Goal: Contribute content

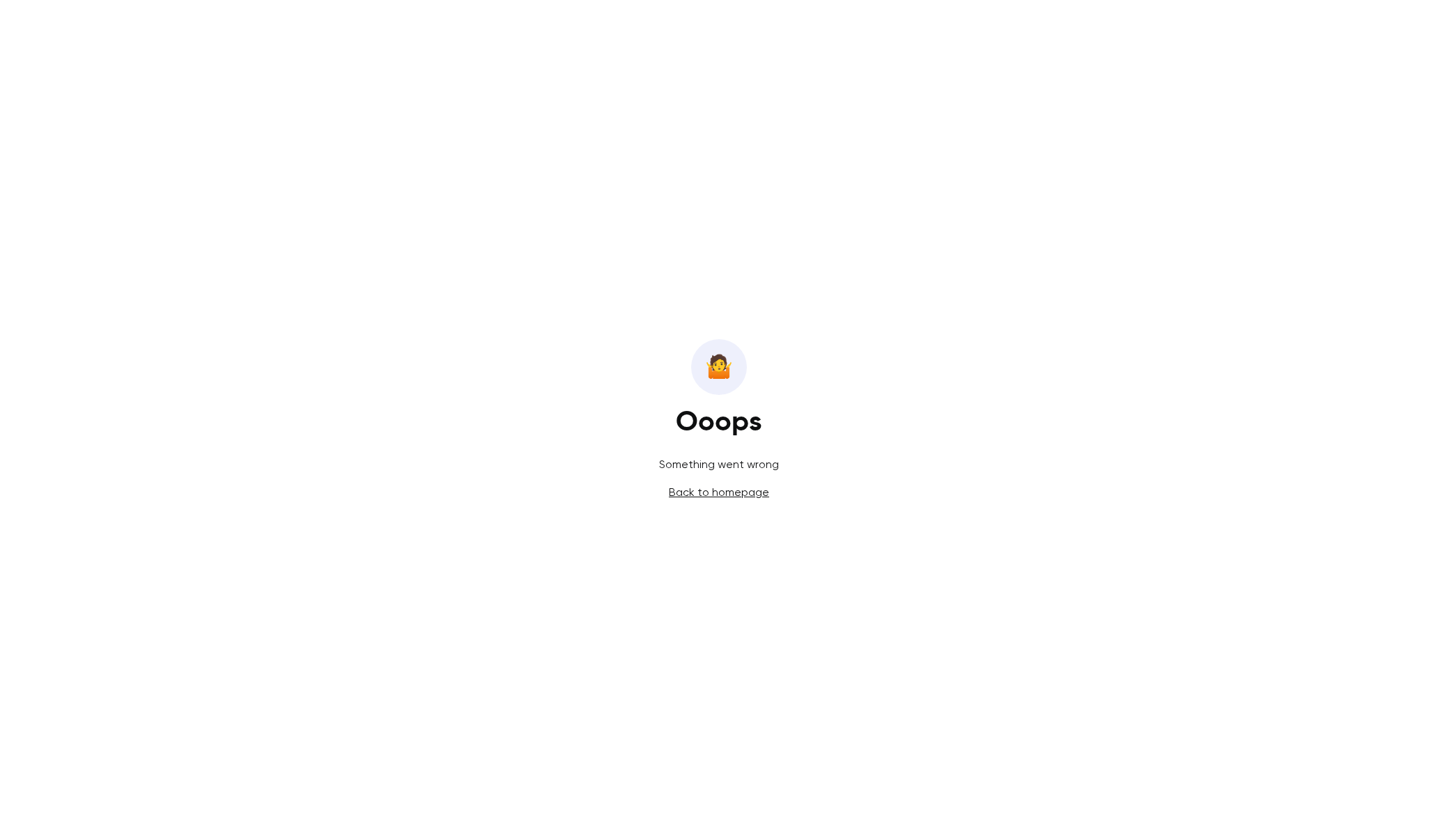
click at [729, 491] on link "Back to homepage" at bounding box center [719, 493] width 100 height 13
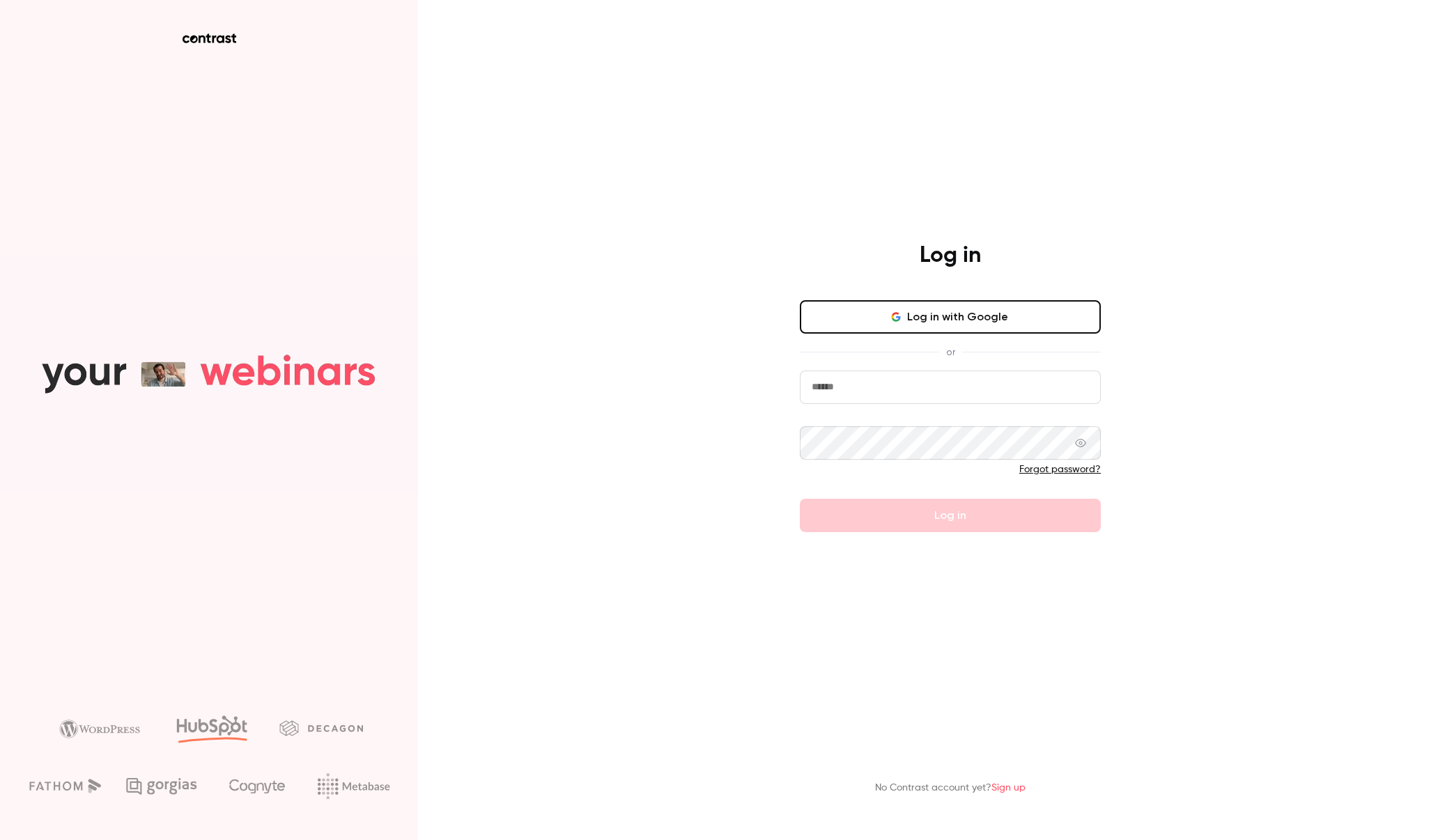
click at [898, 309] on button "Log in with Google" at bounding box center [950, 317] width 301 height 33
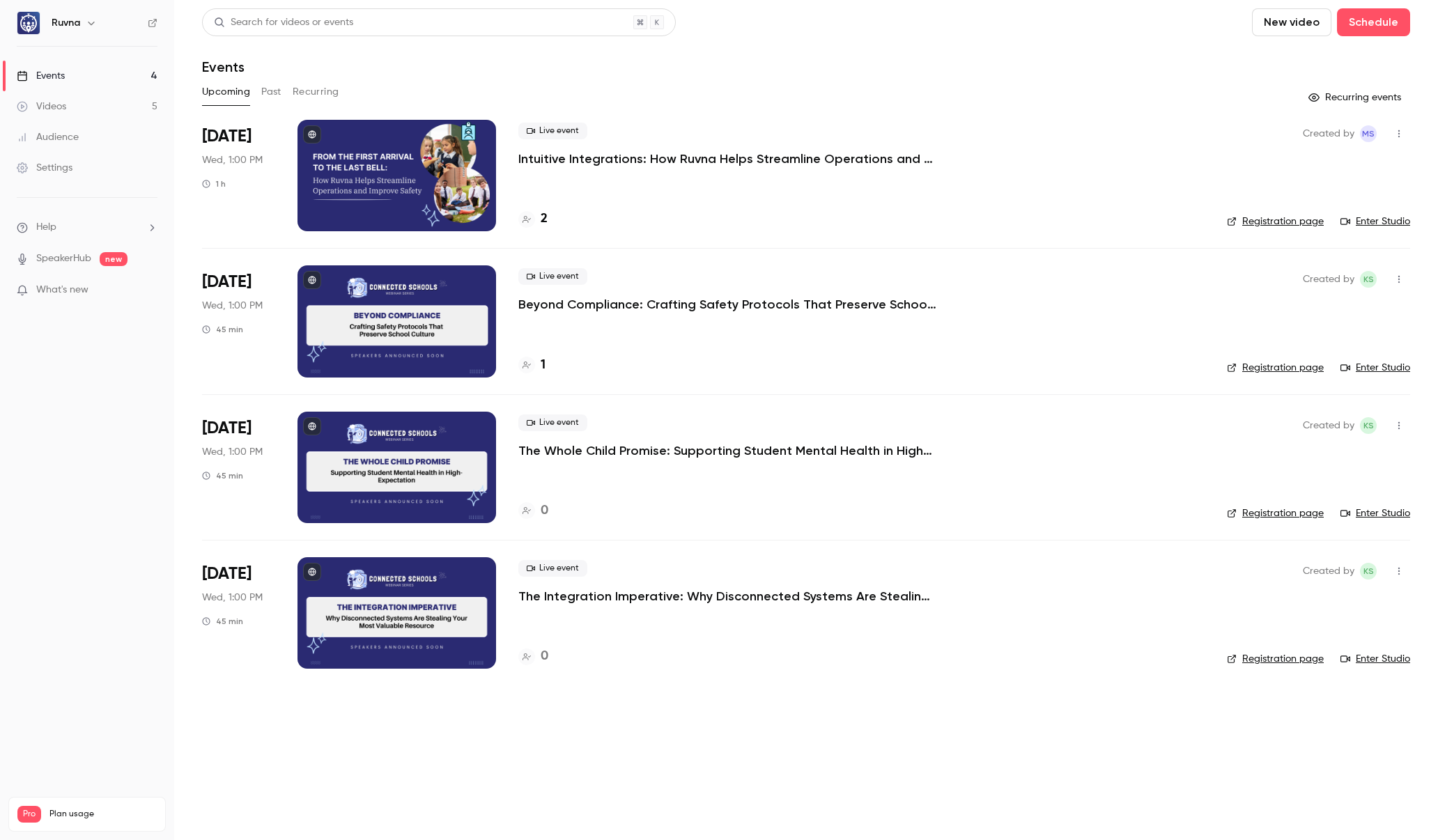
click at [63, 97] on link "Videos 5" at bounding box center [87, 106] width 174 height 31
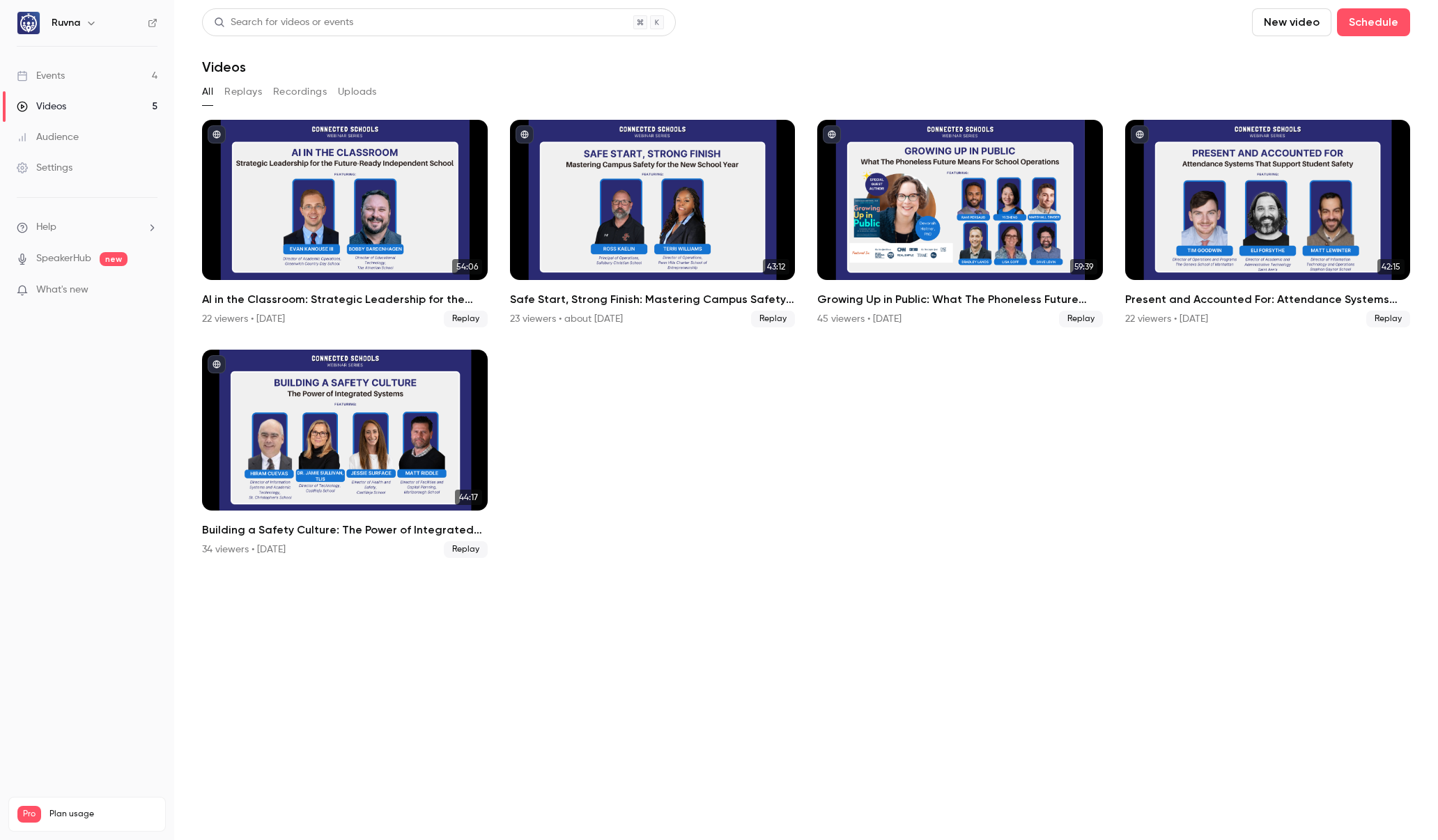
click at [65, 71] on link "Events 4" at bounding box center [87, 76] width 174 height 31
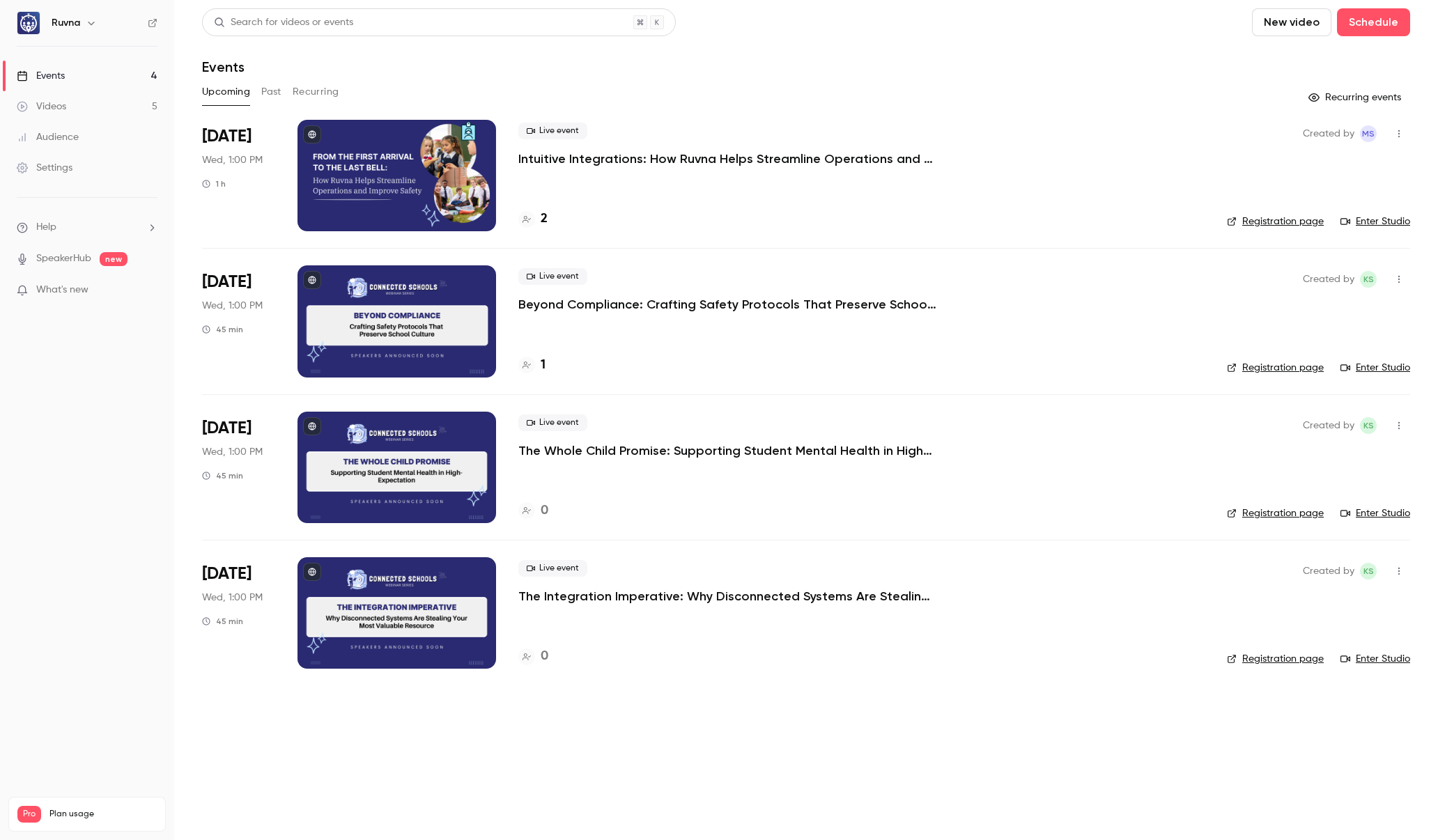
click at [76, 26] on h6 "Ruvna" at bounding box center [66, 23] width 29 height 14
click at [90, 19] on icon "button" at bounding box center [92, 23] width 11 height 11
click at [782, 22] on div at bounding box center [719, 420] width 1438 height 840
click at [622, 158] on p "Intuitive Integrations: How Ruvna Helps Streamline Operations and Improve Safety" at bounding box center [727, 158] width 418 height 16
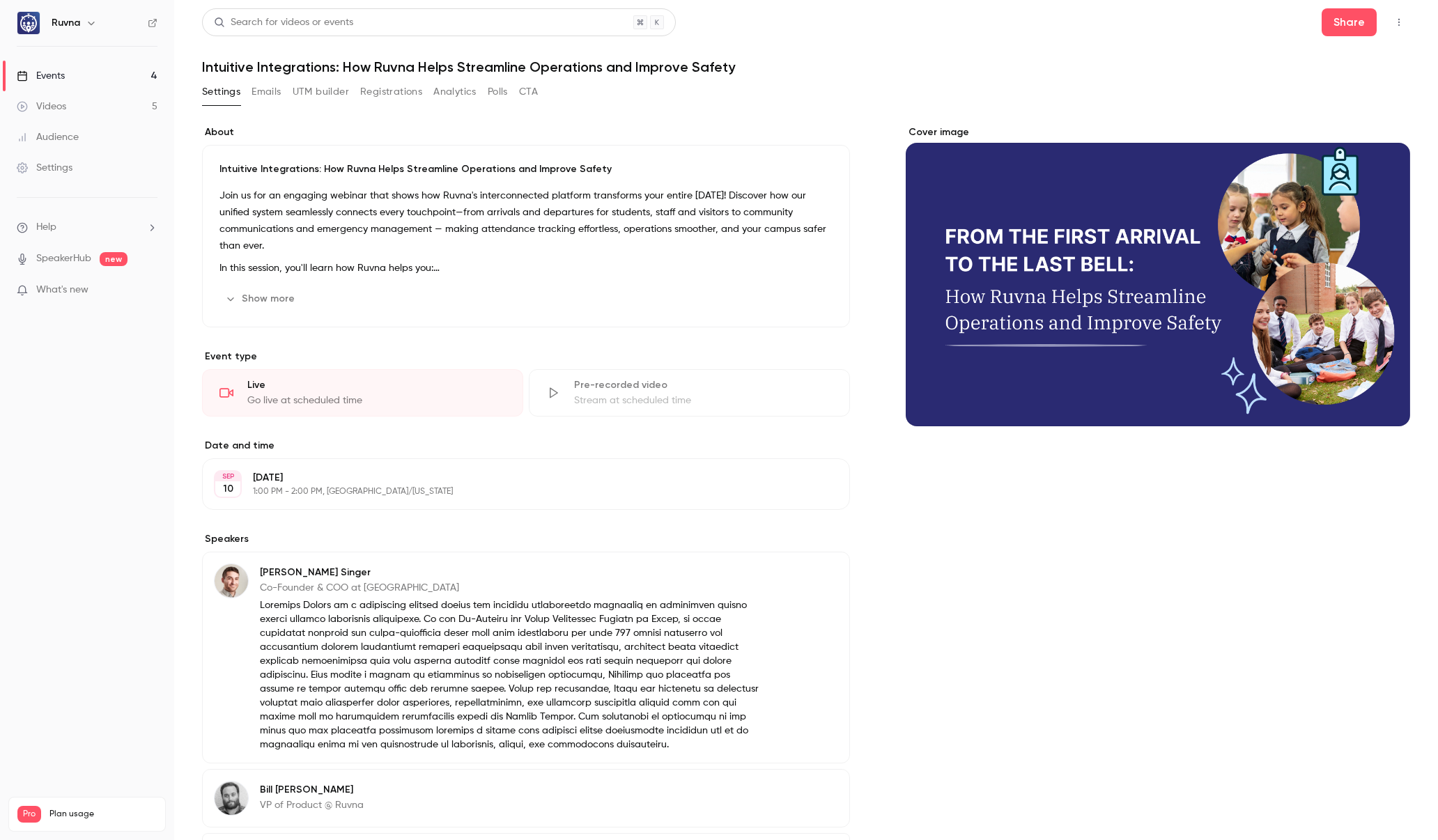
scroll to position [137, 0]
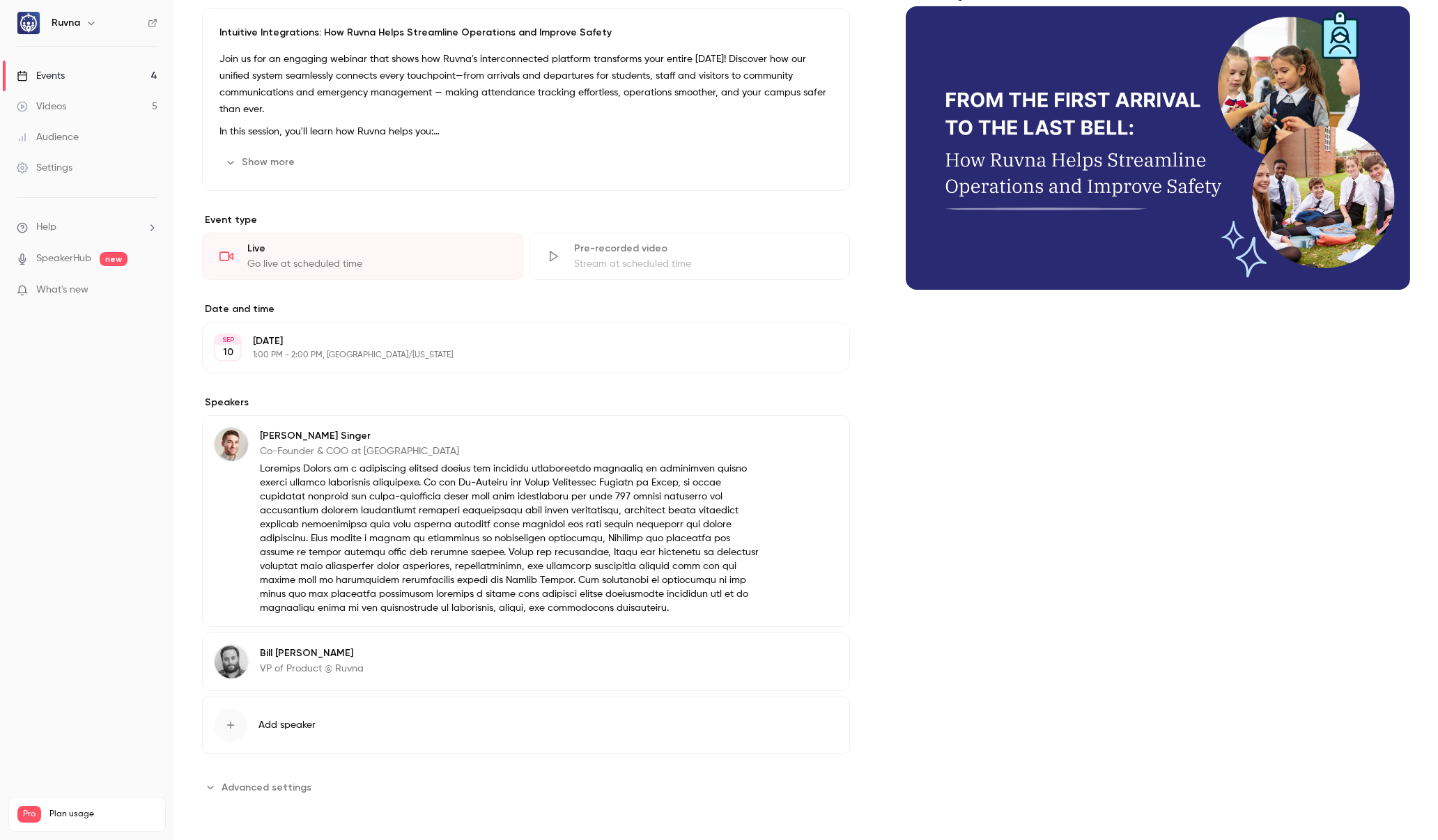
click at [360, 664] on p "VP of Product @ Ruvna" at bounding box center [312, 669] width 103 height 14
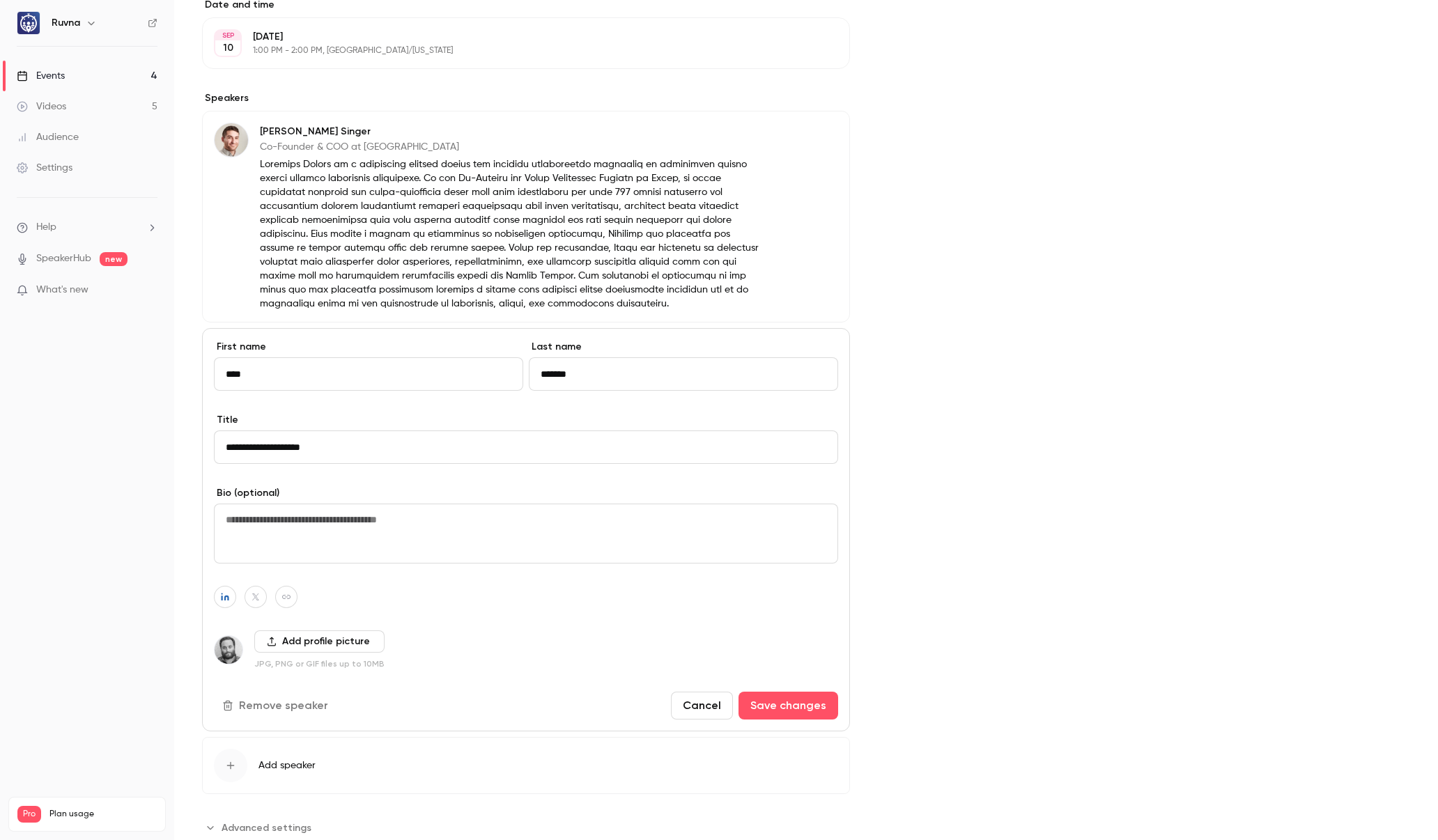
scroll to position [481, 0]
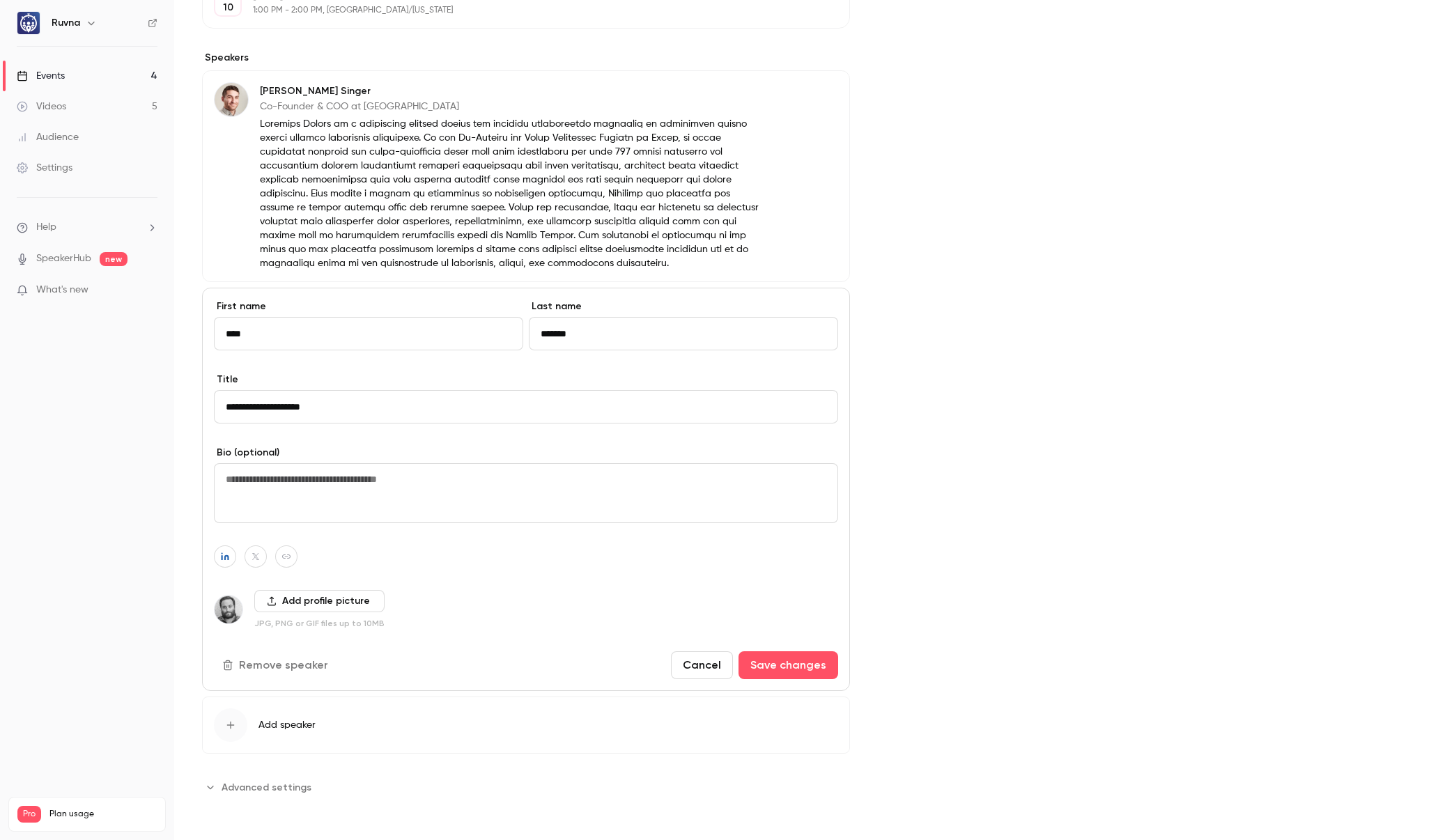
drag, startPoint x: 1405, startPoint y: 33, endPoint x: 1391, endPoint y: 34, distance: 14.0
click at [1405, 33] on main "Search for videos or events Share Intuitive Integrations: How Ruvna Helps Strea…" at bounding box center [806, 420] width 1264 height 840
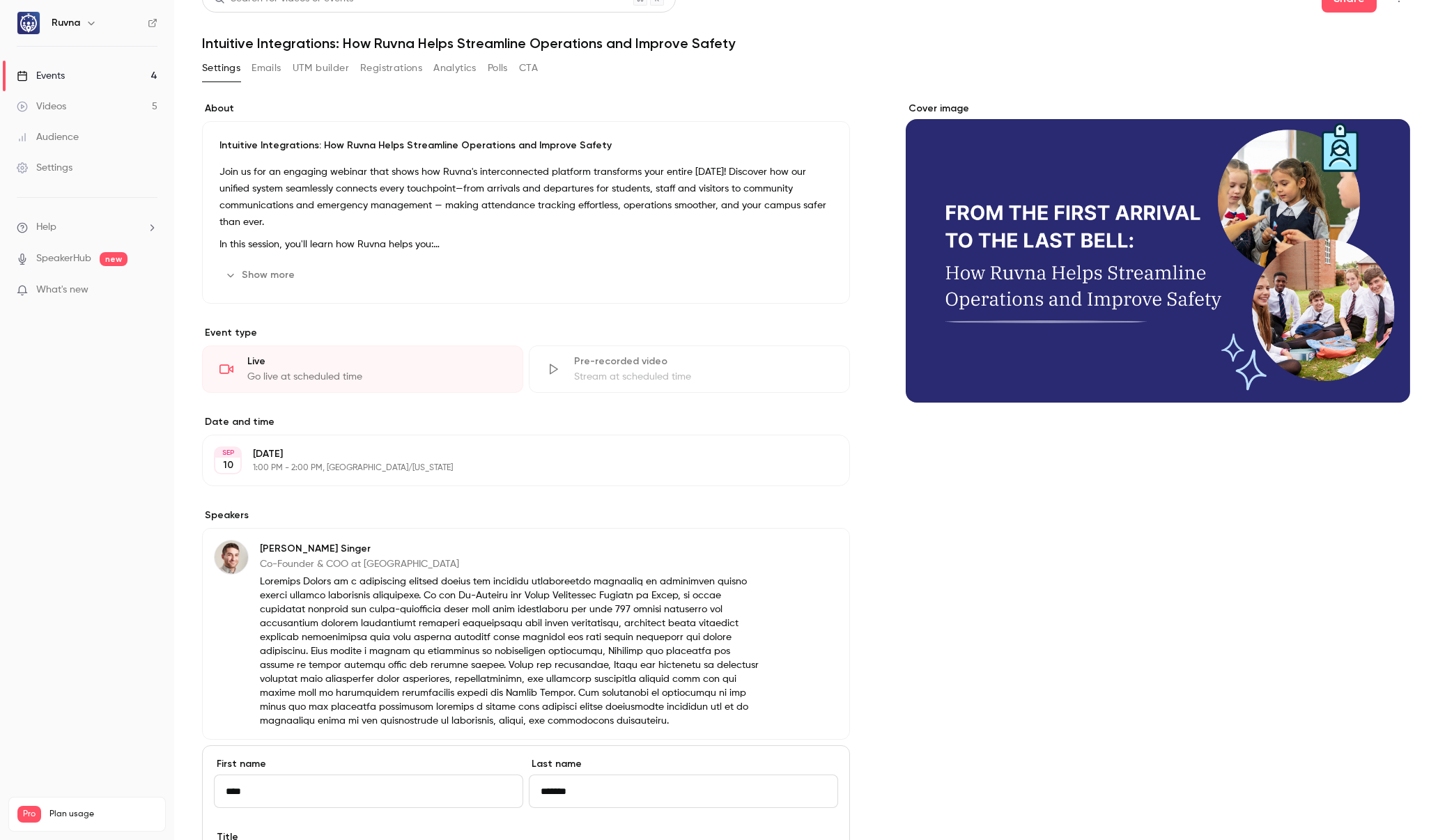
scroll to position [0, 0]
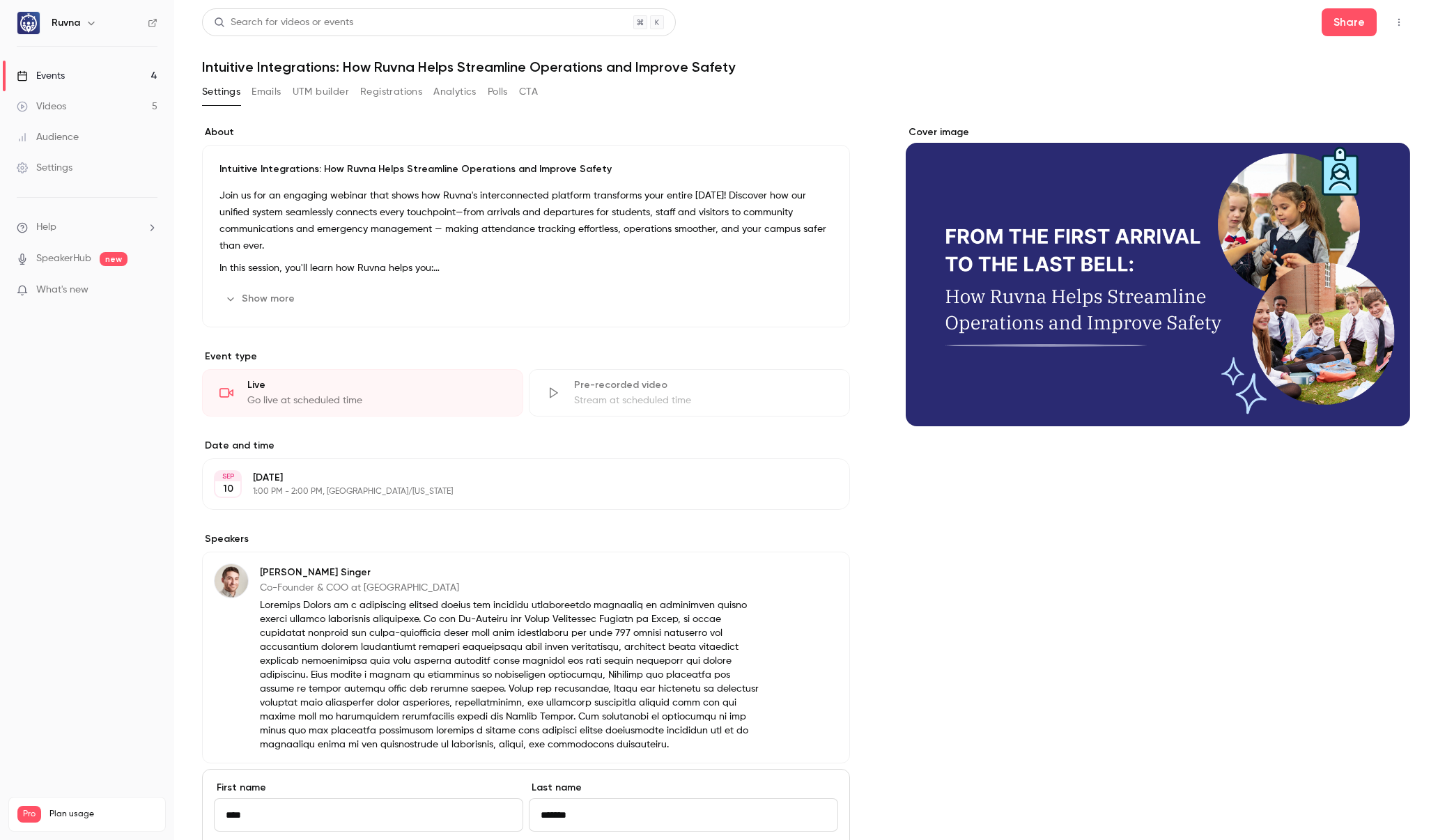
click at [254, 296] on button "Show more" at bounding box center [260, 298] width 83 height 22
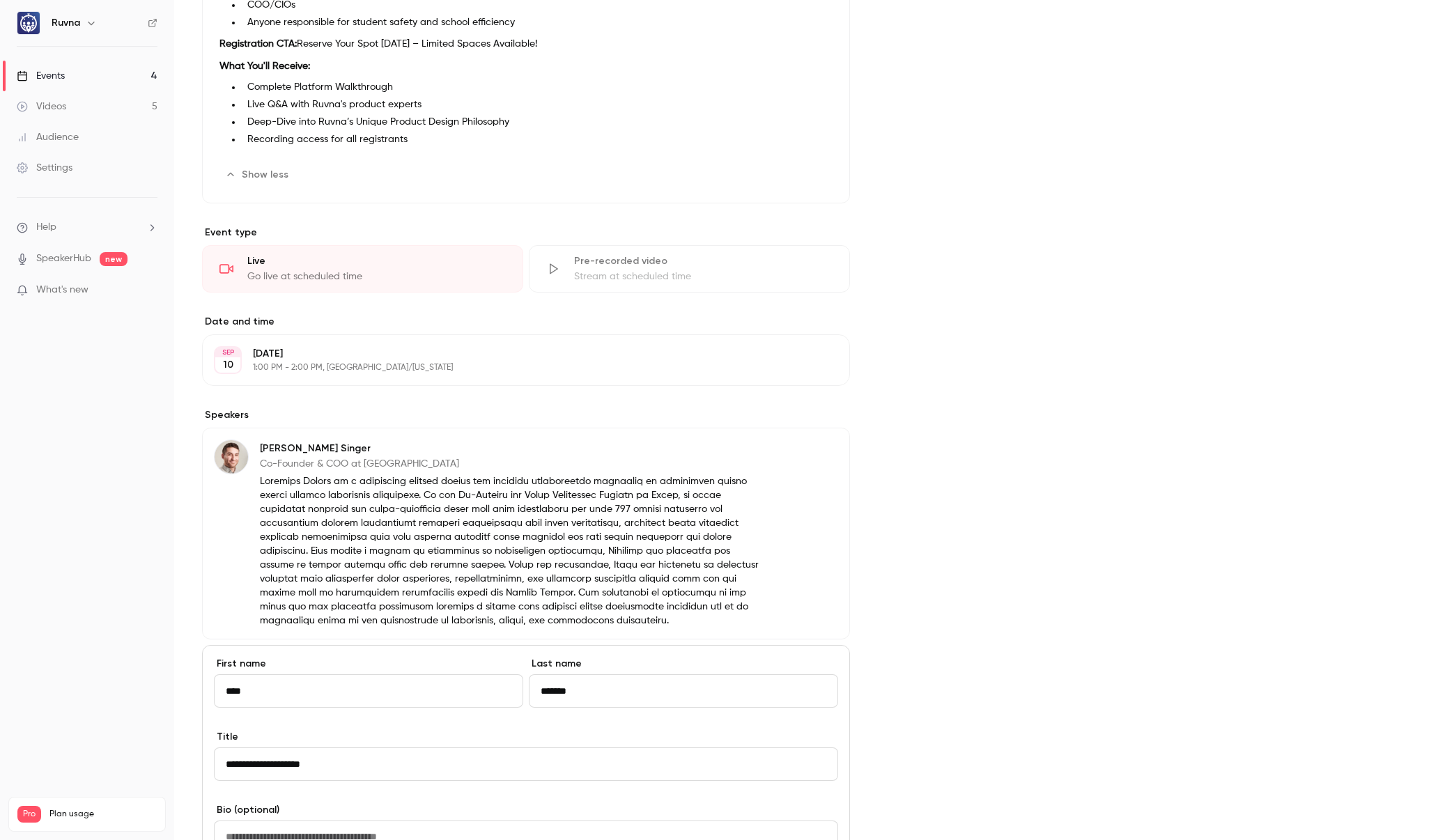
scroll to position [627, 0]
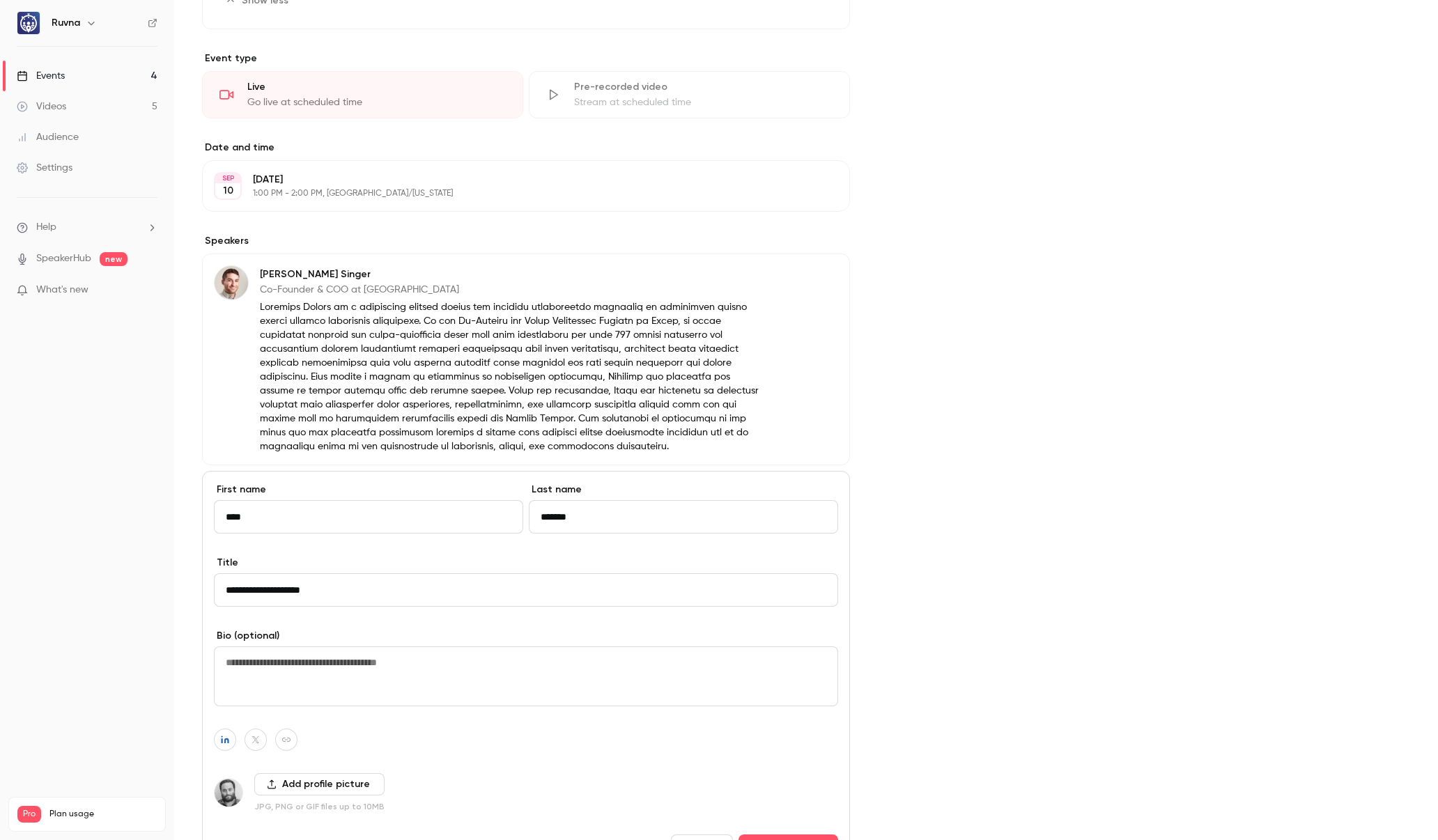
click at [390, 676] on textarea at bounding box center [526, 676] width 624 height 60
paste textarea "**********"
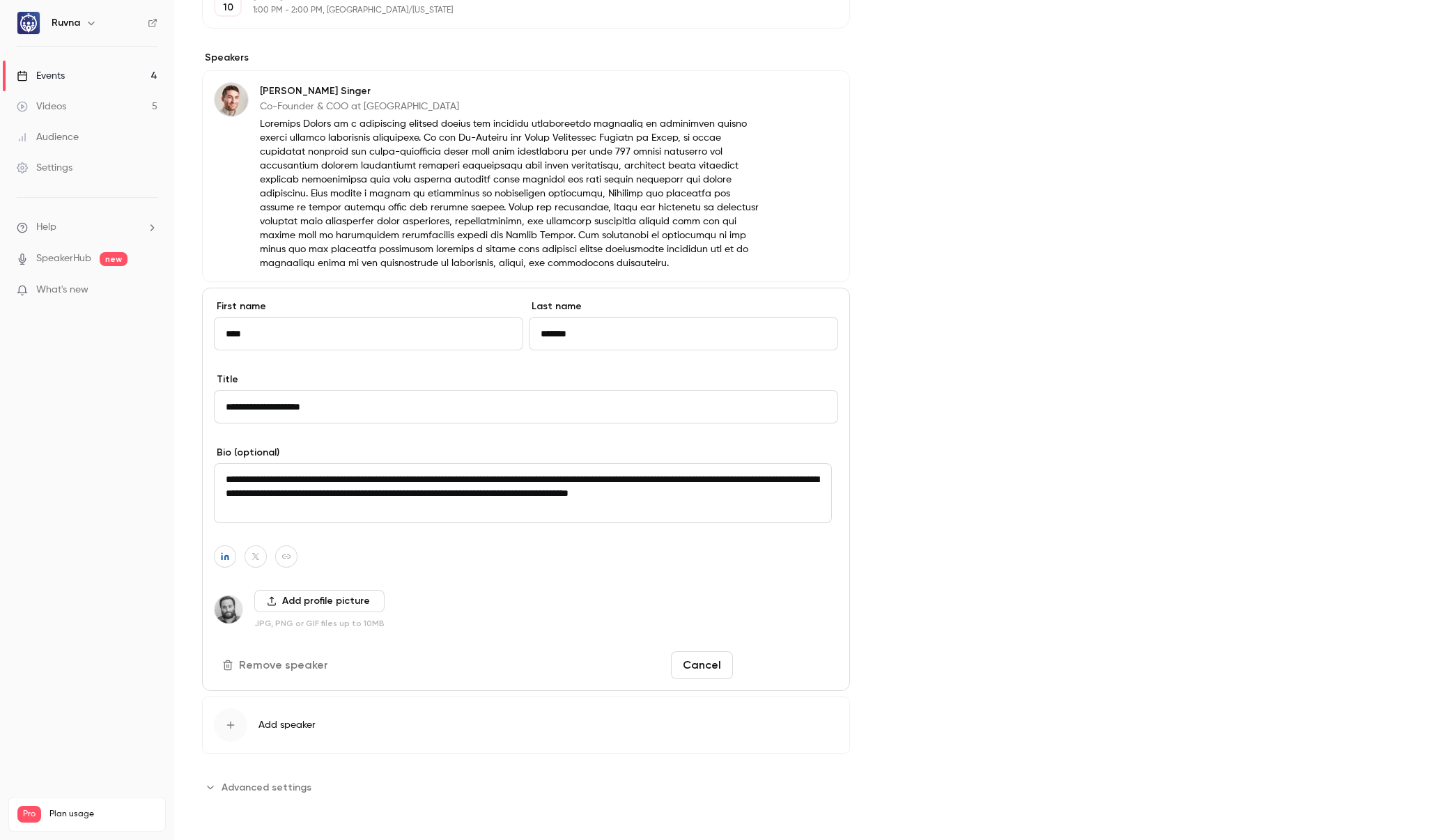
type textarea "**********"
click at [779, 660] on button "Save changes" at bounding box center [788, 665] width 100 height 28
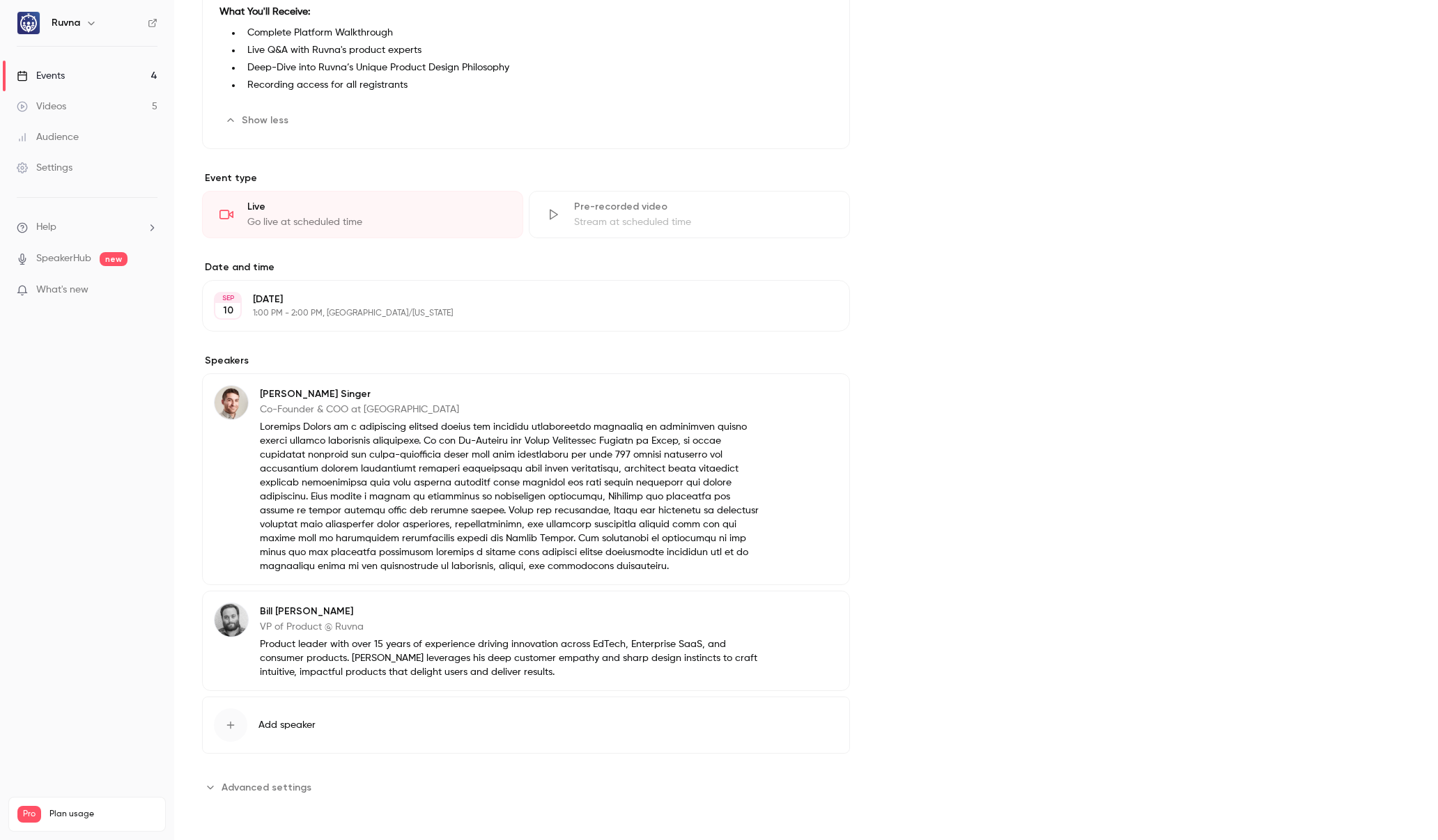
scroll to position [507, 0]
click at [919, 596] on div "Cover image" at bounding box center [1158, 208] width 504 height 1180
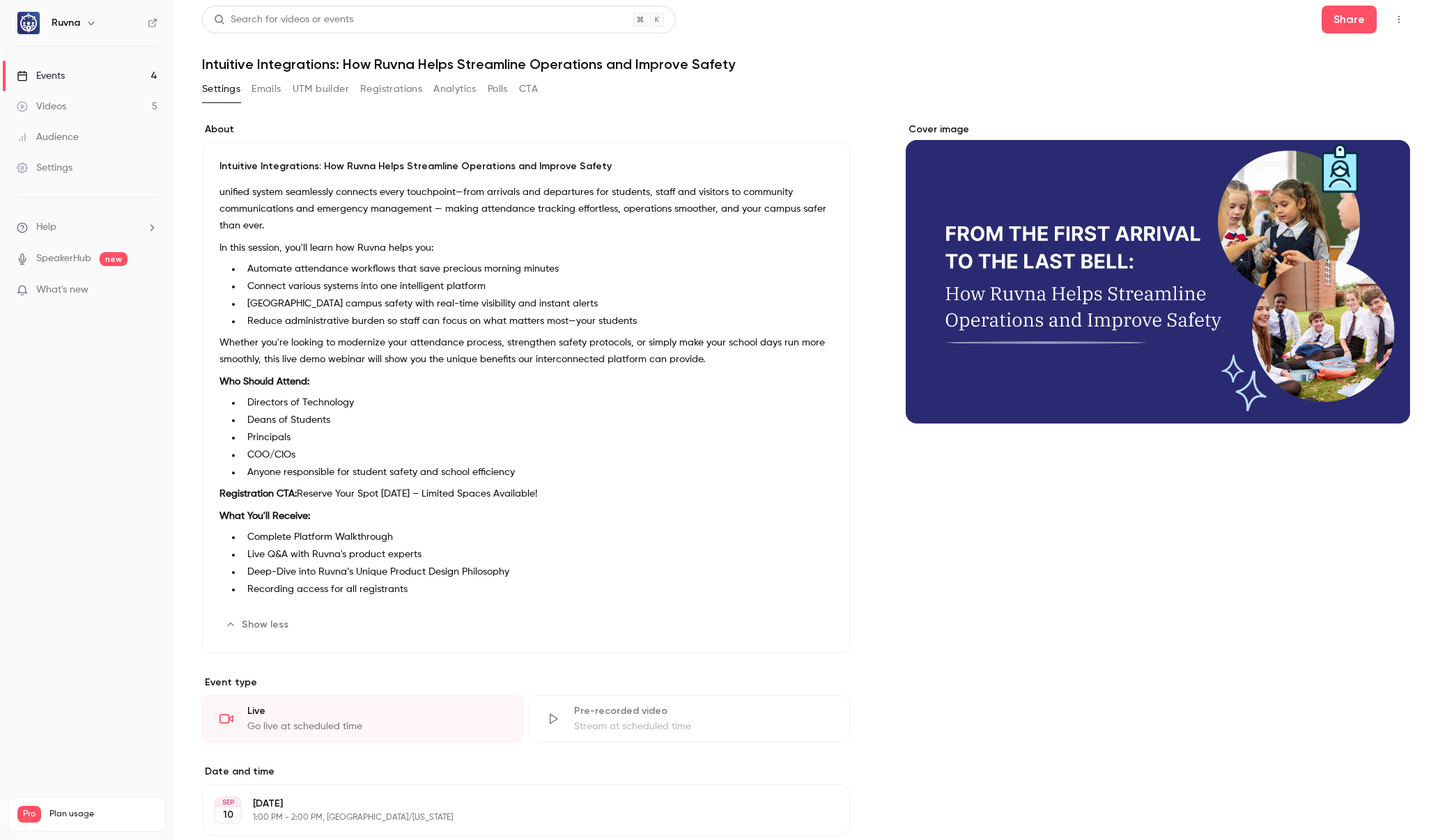
scroll to position [0, 0]
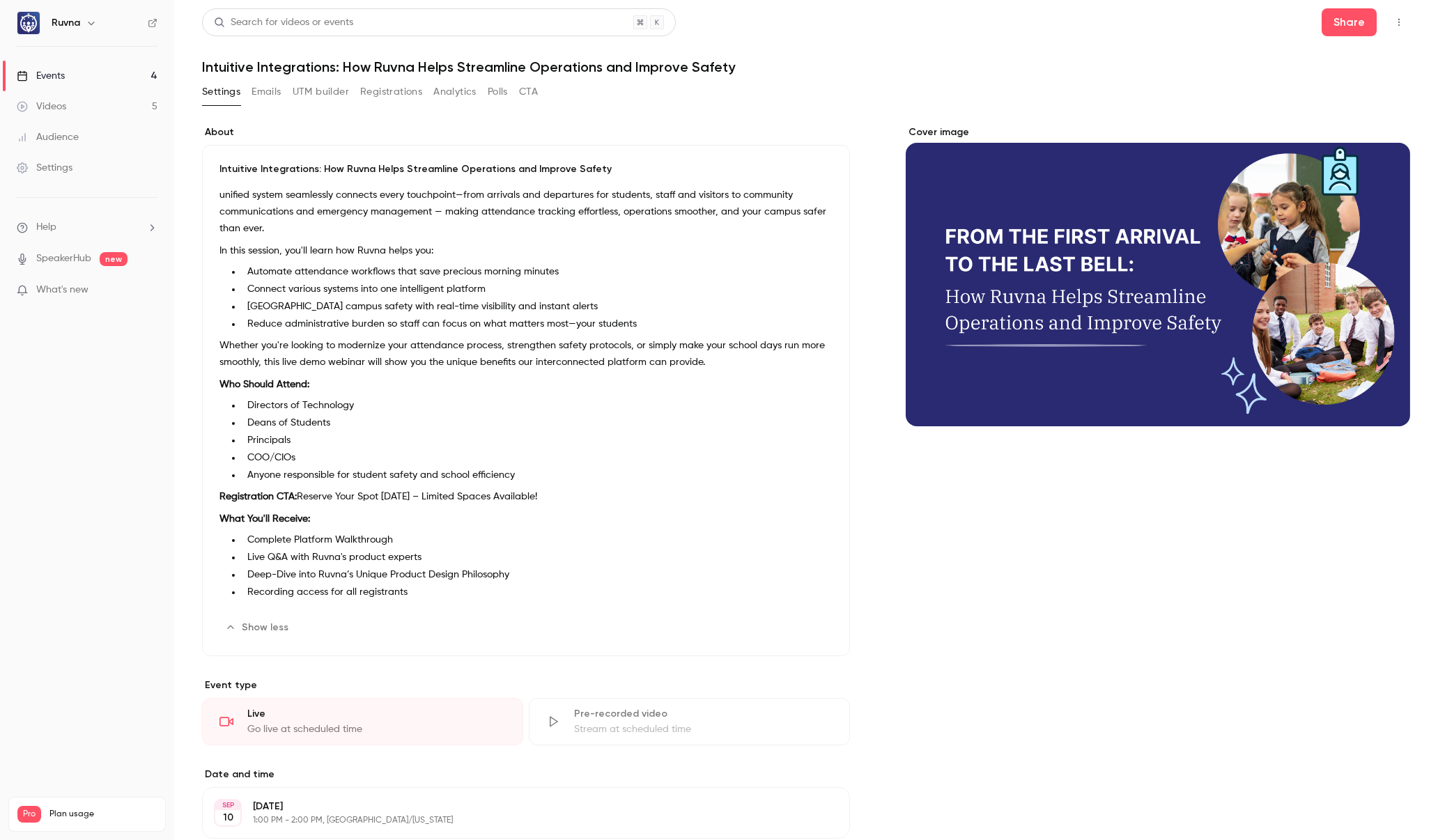
drag, startPoint x: 984, startPoint y: 601, endPoint x: 985, endPoint y: 559, distance: 42.0
click at [984, 601] on div "Cover image" at bounding box center [1158, 715] width 504 height 1180
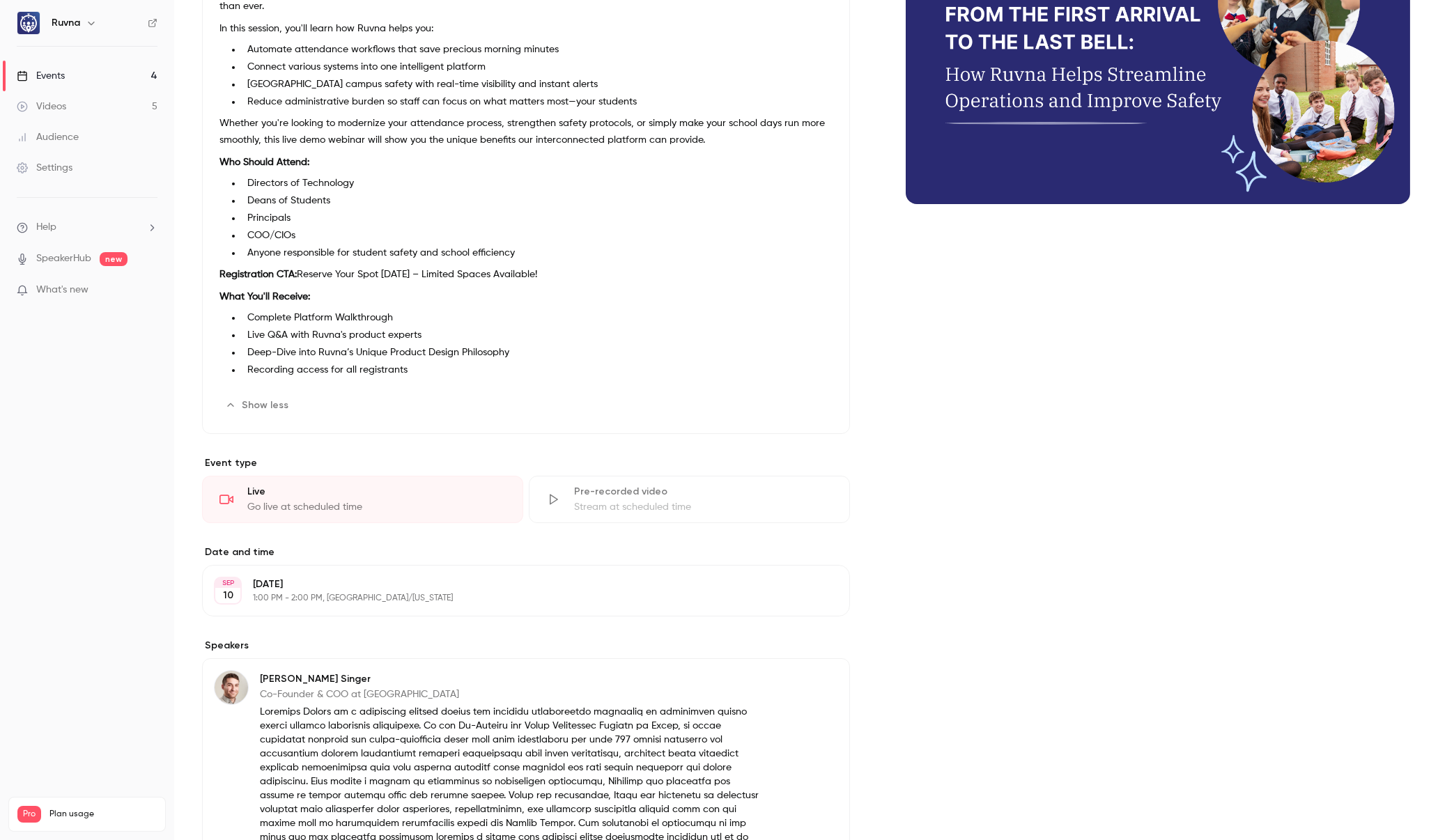
scroll to position [348, 0]
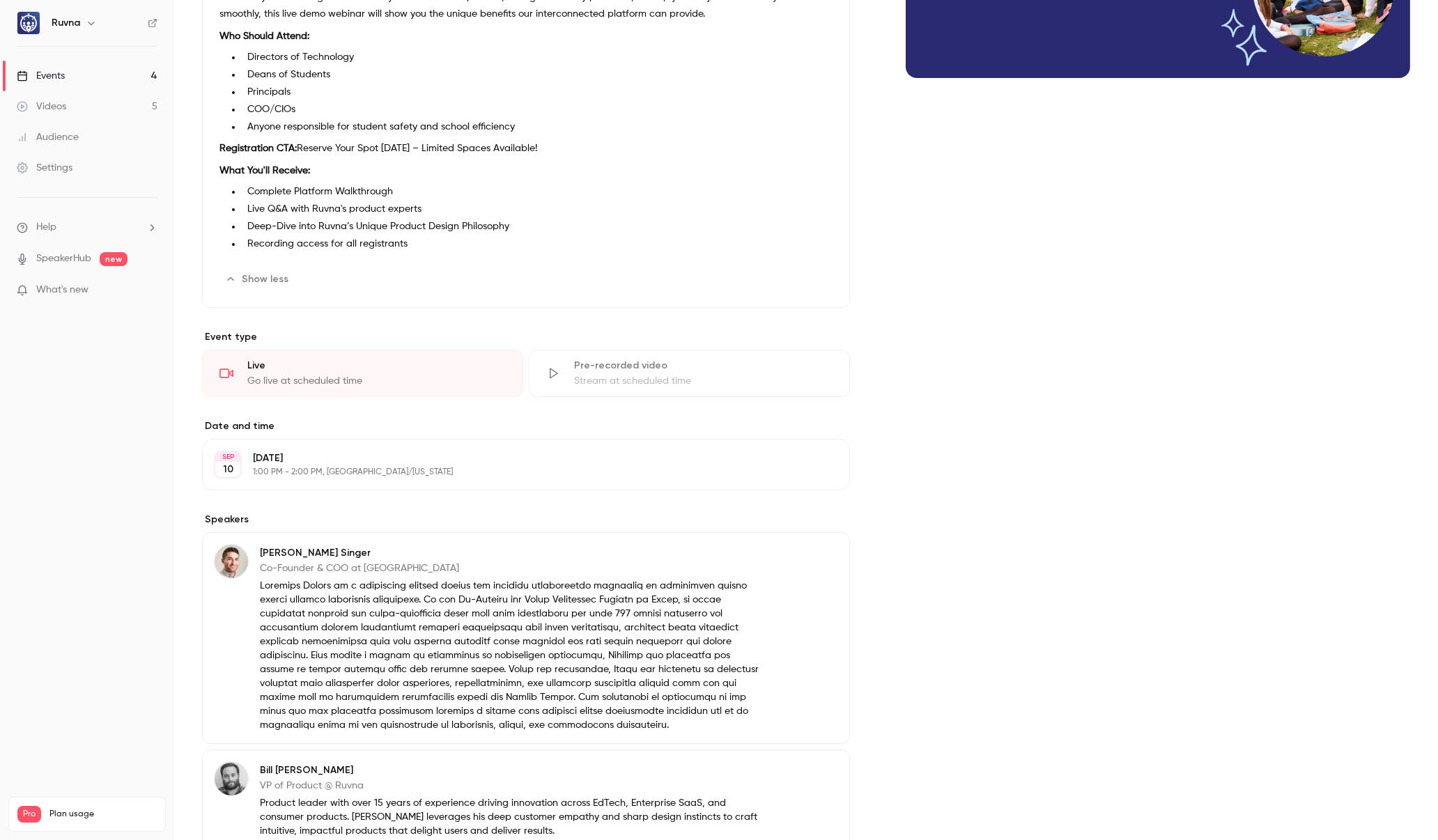
click at [1139, 264] on div "Cover image" at bounding box center [1158, 366] width 504 height 1180
click at [1118, 268] on div "Cover image" at bounding box center [1158, 366] width 504 height 1180
